Goal: Transaction & Acquisition: Purchase product/service

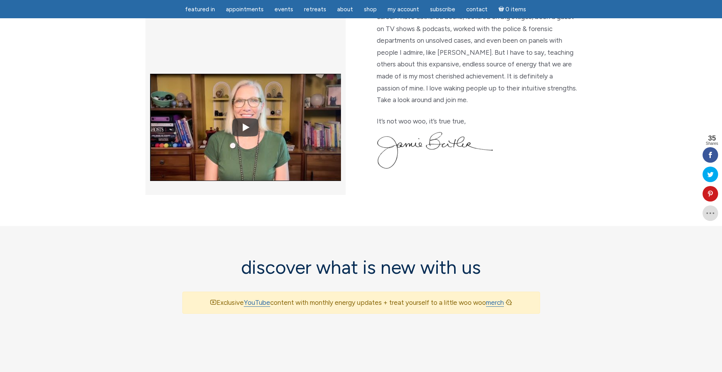
scroll to position [280, 0]
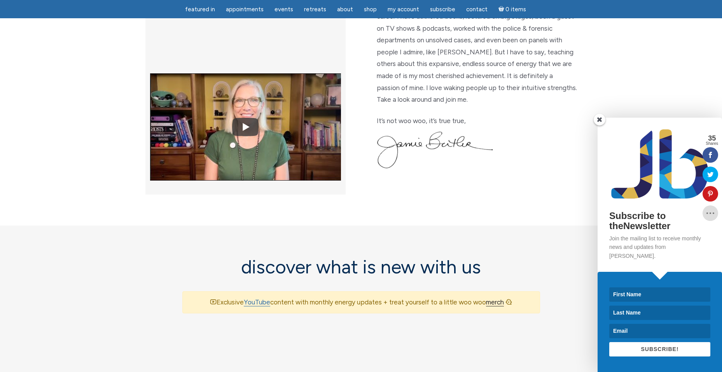
click at [503, 299] on link "merch" at bounding box center [495, 303] width 18 height 8
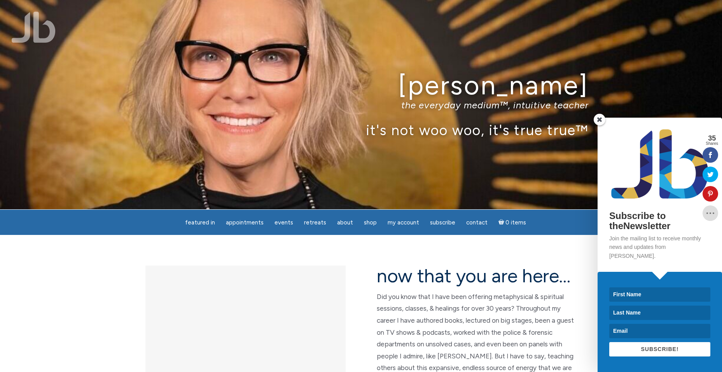
scroll to position [0, 0]
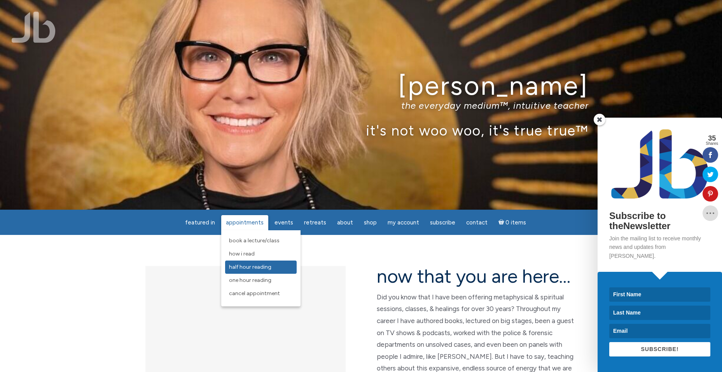
click at [274, 269] on link "Half Hour Reading" at bounding box center [261, 267] width 72 height 13
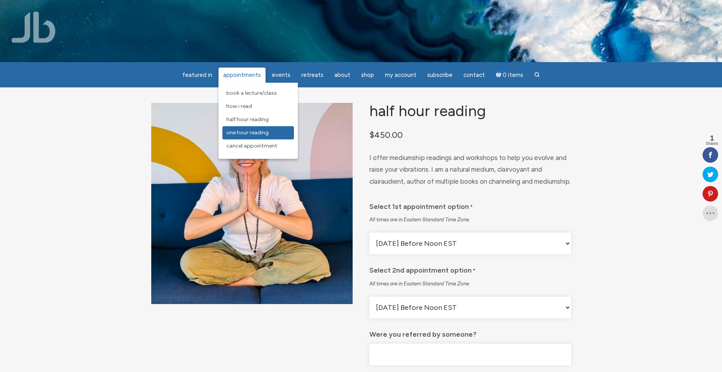
click at [239, 135] on span "One Hour Reading" at bounding box center [247, 132] width 42 height 7
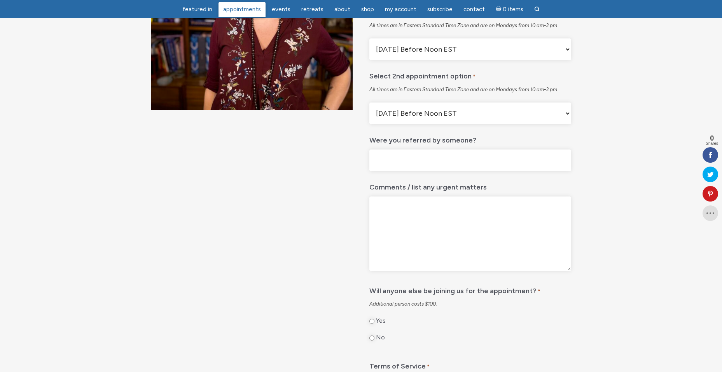
scroll to position [168, 0]
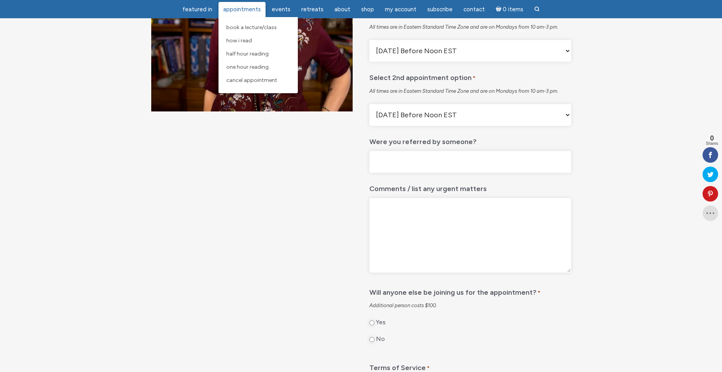
click at [248, 9] on span "Appointments" at bounding box center [242, 9] width 38 height 7
